Goal: Task Accomplishment & Management: Use online tool/utility

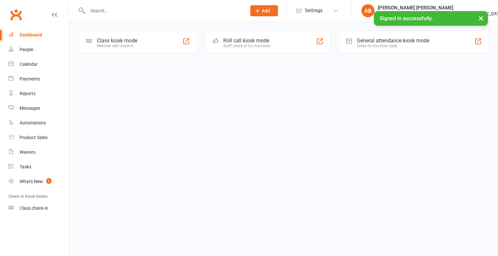
click at [103, 37] on div "Class kiosk mode" at bounding box center [117, 40] width 40 height 6
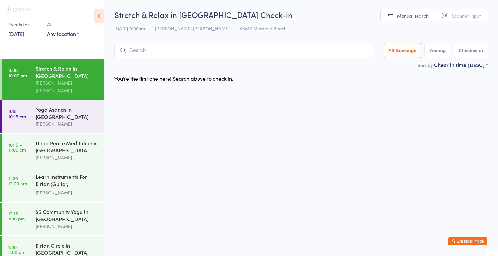
click at [451, 13] on link "Scanner input" at bounding box center [461, 15] width 52 height 12
click at [144, 51] on input "search" at bounding box center [243, 50] width 258 height 15
type input "1289"
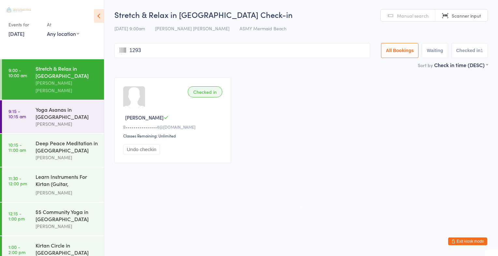
type input "1293"
type input "2767"
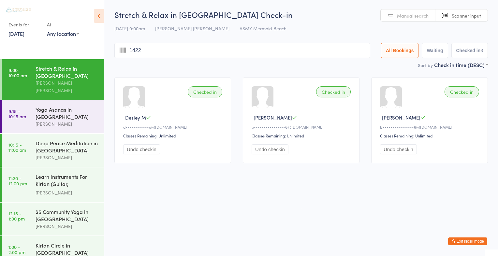
type input "1422"
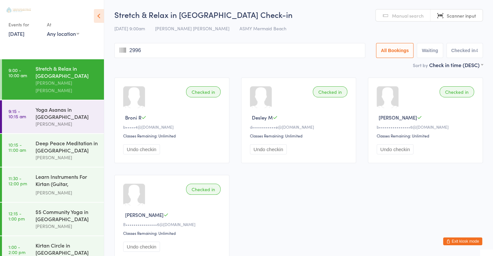
type input "2996"
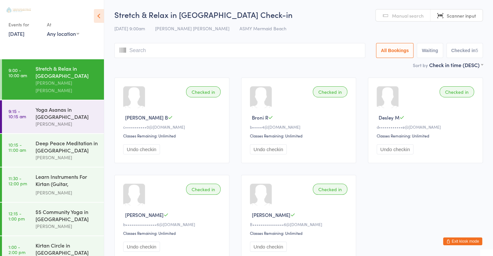
click at [404, 19] on link "Manual search" at bounding box center [403, 15] width 55 height 12
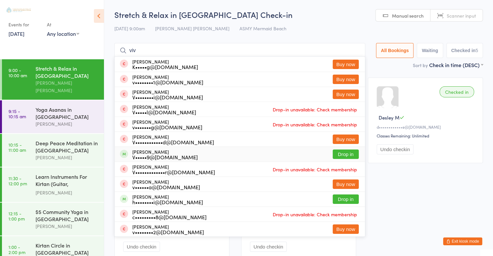
type input "viv"
click at [342, 153] on button "Drop in" at bounding box center [346, 154] width 26 height 9
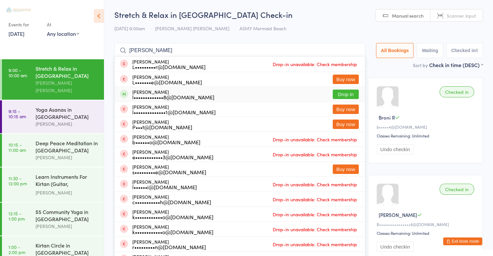
type input "[PERSON_NAME]"
click at [349, 95] on button "Drop in" at bounding box center [346, 94] width 26 height 9
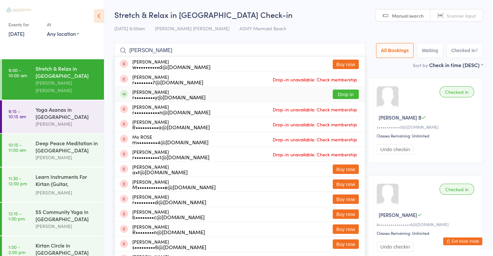
type input "[PERSON_NAME]"
click at [349, 95] on button "Drop in" at bounding box center [346, 94] width 26 height 9
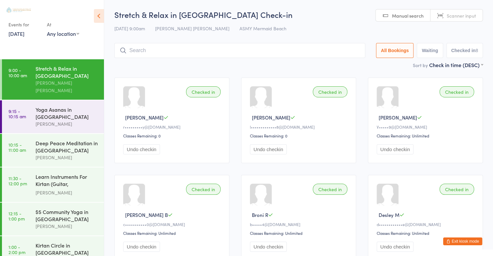
click at [455, 15] on span "Scanner input" at bounding box center [461, 15] width 29 height 7
type input "2449"
type input "2946"
type input "way"
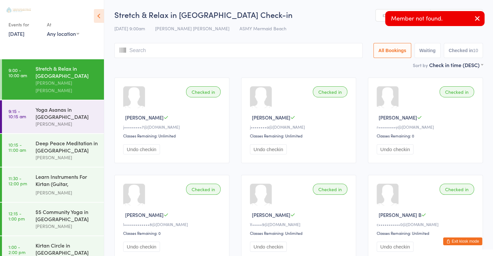
type input "n"
type input "e"
click at [477, 19] on icon "button" at bounding box center [477, 18] width 8 height 8
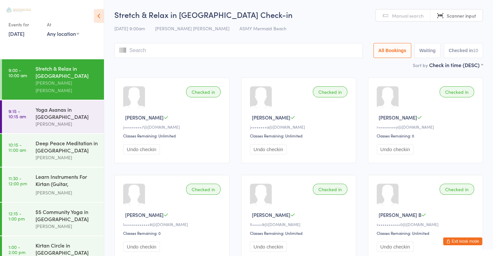
click at [411, 13] on span "Manual search" at bounding box center [408, 15] width 32 height 7
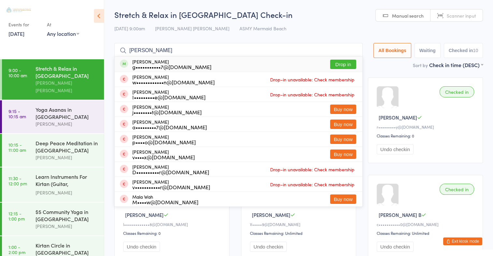
type input "[PERSON_NAME]"
click at [345, 64] on button "Drop in" at bounding box center [343, 64] width 26 height 9
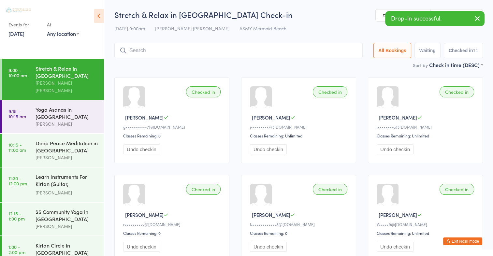
click at [480, 16] on icon "button" at bounding box center [477, 18] width 8 height 8
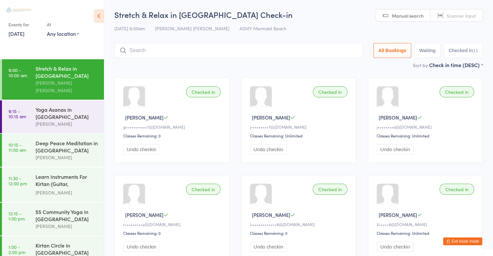
click at [469, 16] on span "Scanner input" at bounding box center [461, 15] width 29 height 7
type input "2392"
type input "2823"
type input "2651"
